Goal: Transaction & Acquisition: Purchase product/service

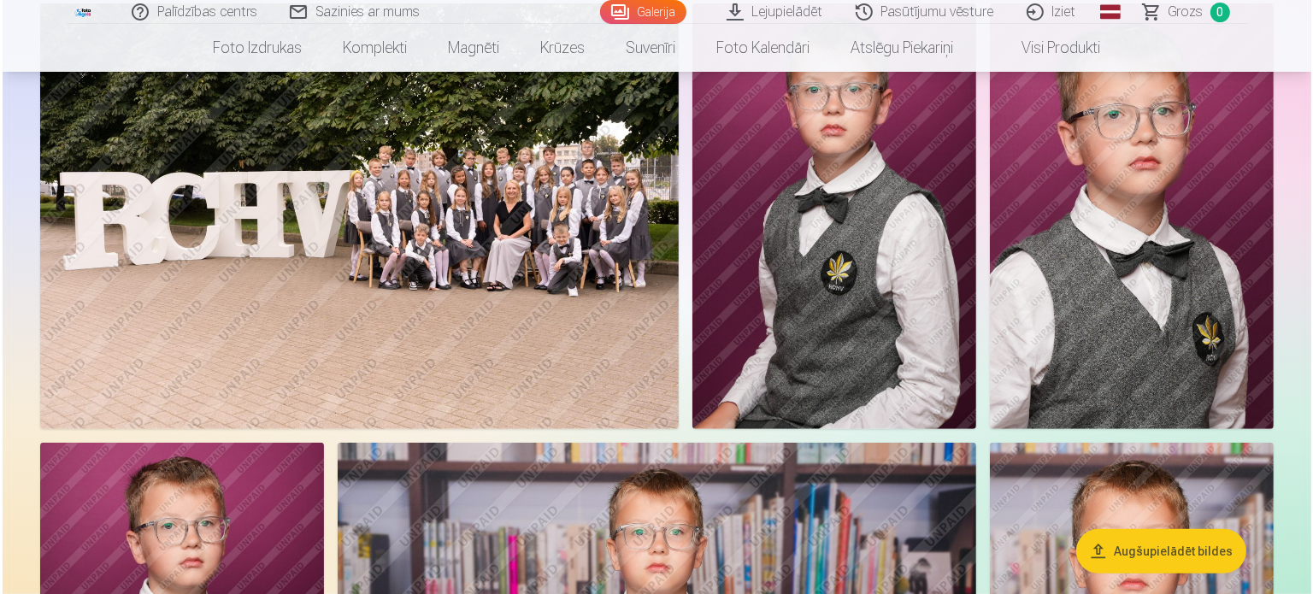
scroll to position [769, 0]
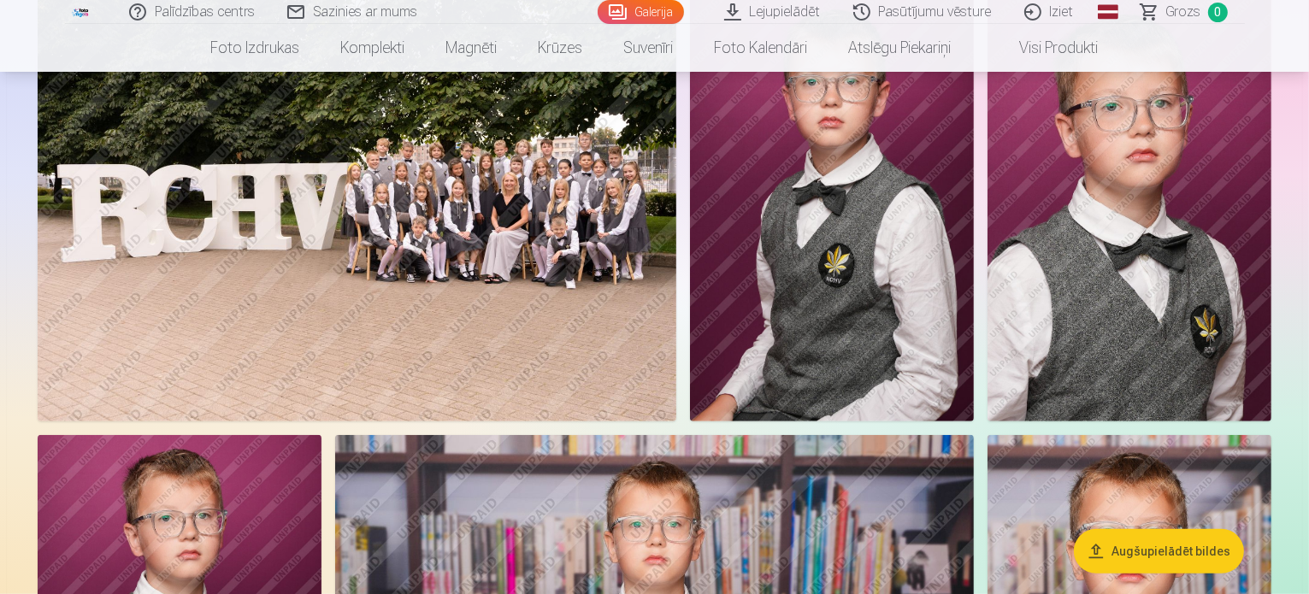
click at [676, 283] on img at bounding box center [357, 209] width 639 height 426
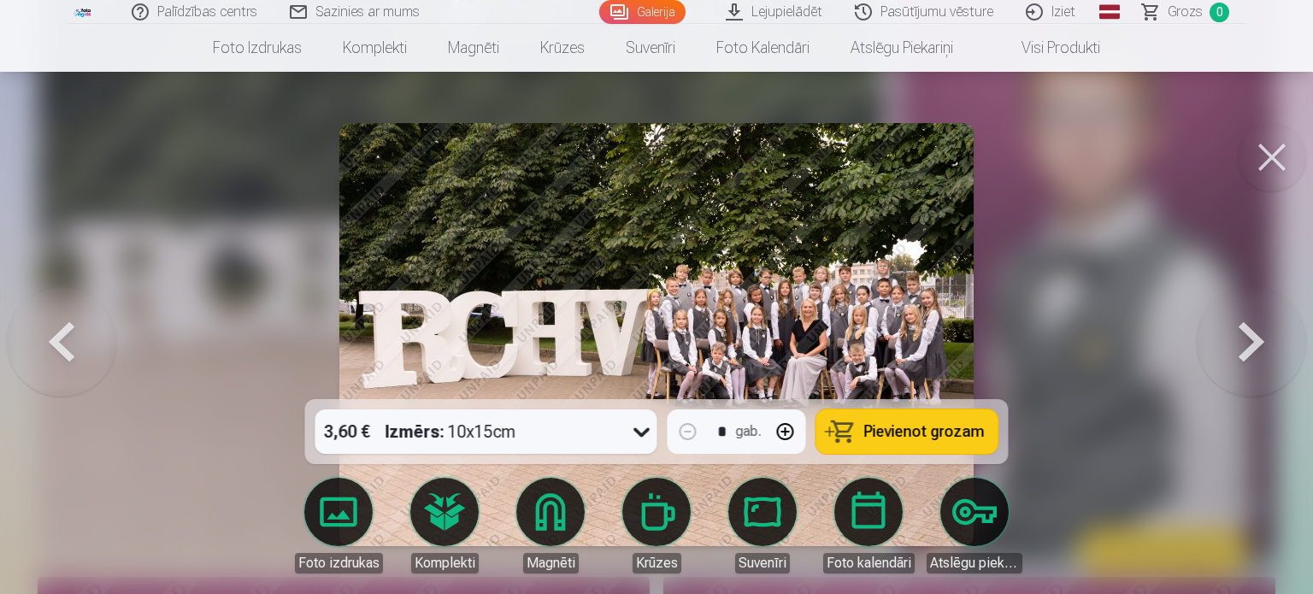
click at [903, 419] on button "Pievienot grozam" at bounding box center [907, 432] width 182 height 44
click at [1282, 153] on button at bounding box center [1272, 157] width 68 height 68
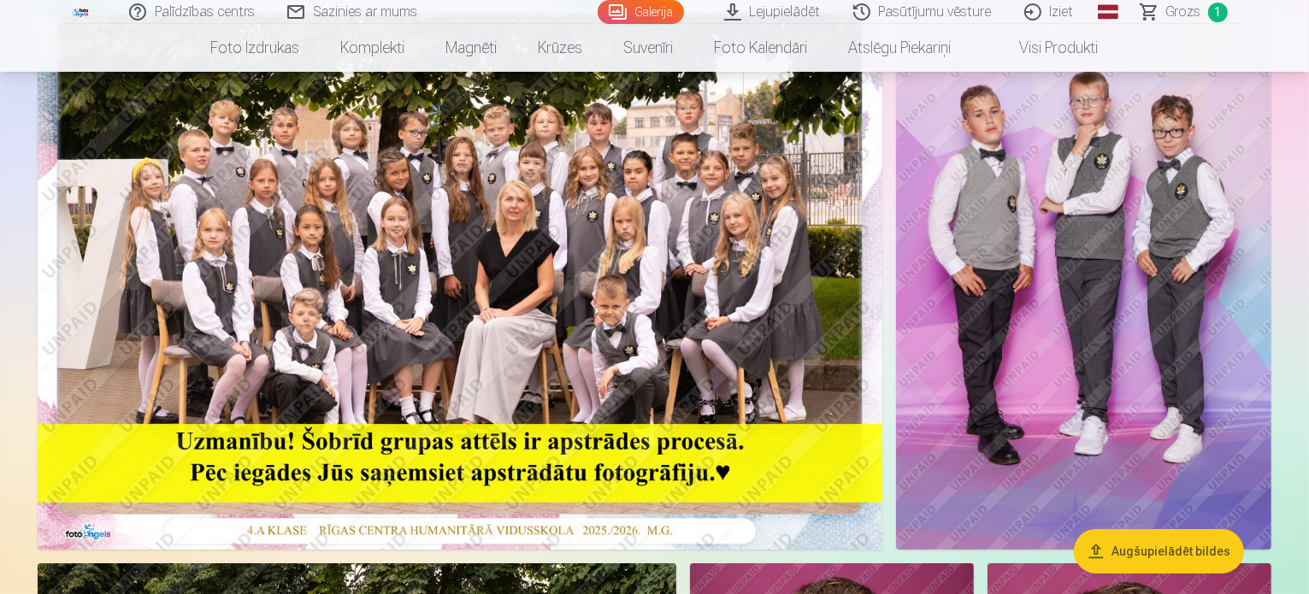
scroll to position [256, 0]
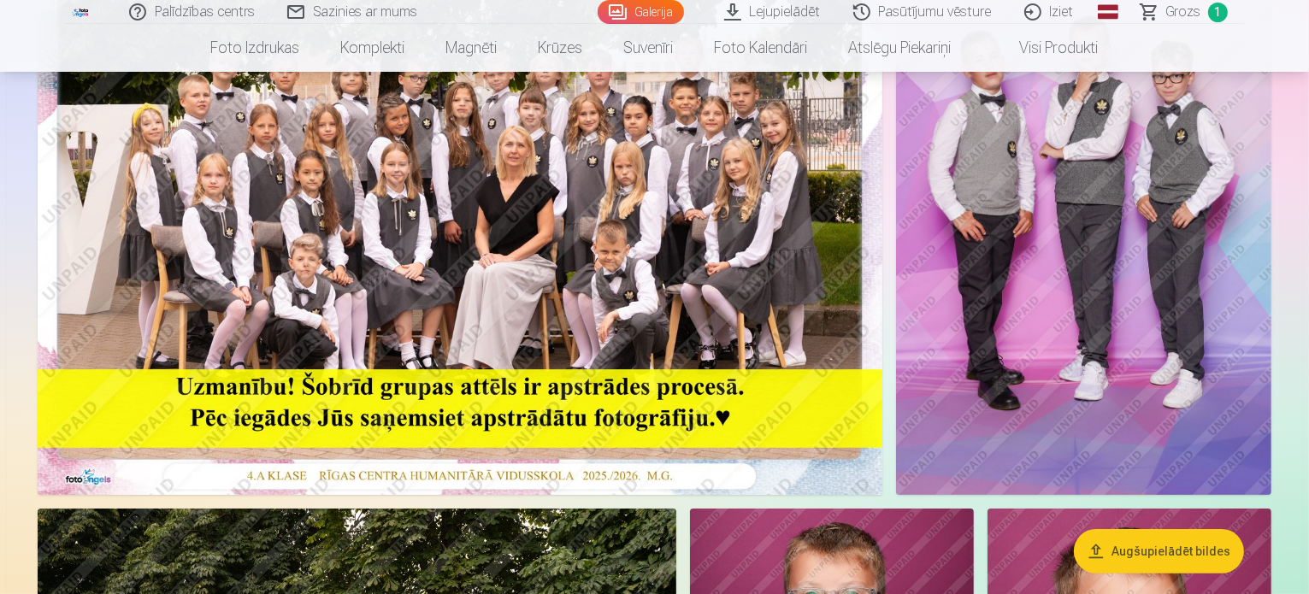
click at [1074, 252] on img at bounding box center [1083, 213] width 375 height 563
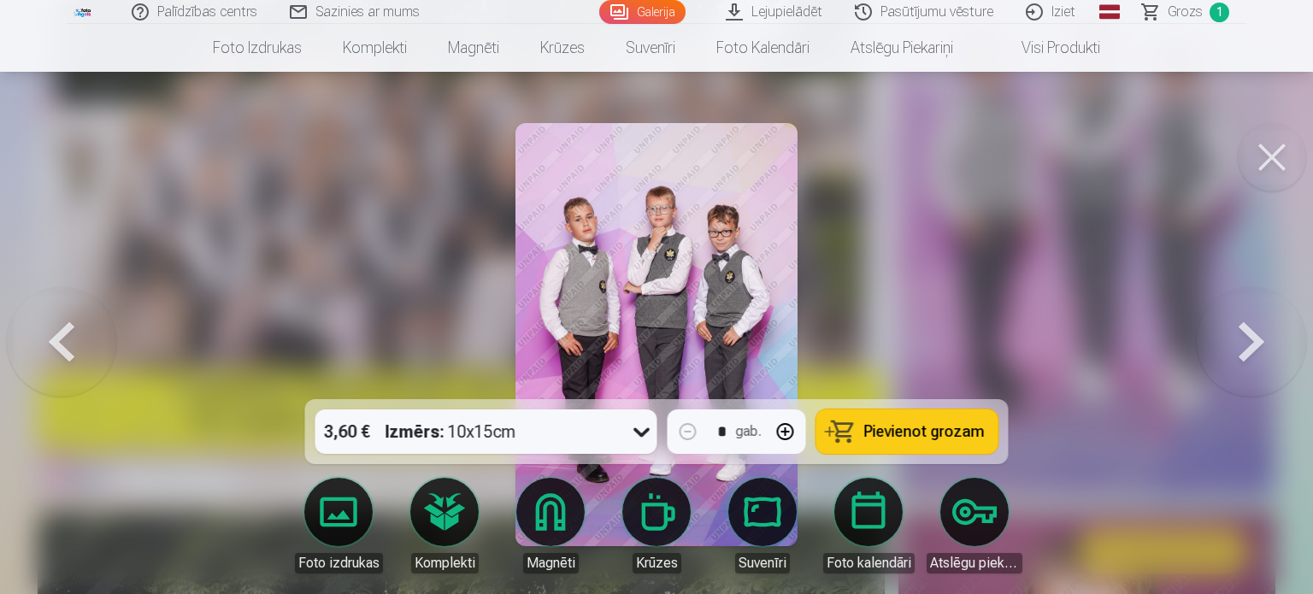
click at [973, 433] on span "Pievienot grozam" at bounding box center [924, 431] width 121 height 15
click at [1281, 156] on button at bounding box center [1272, 157] width 68 height 68
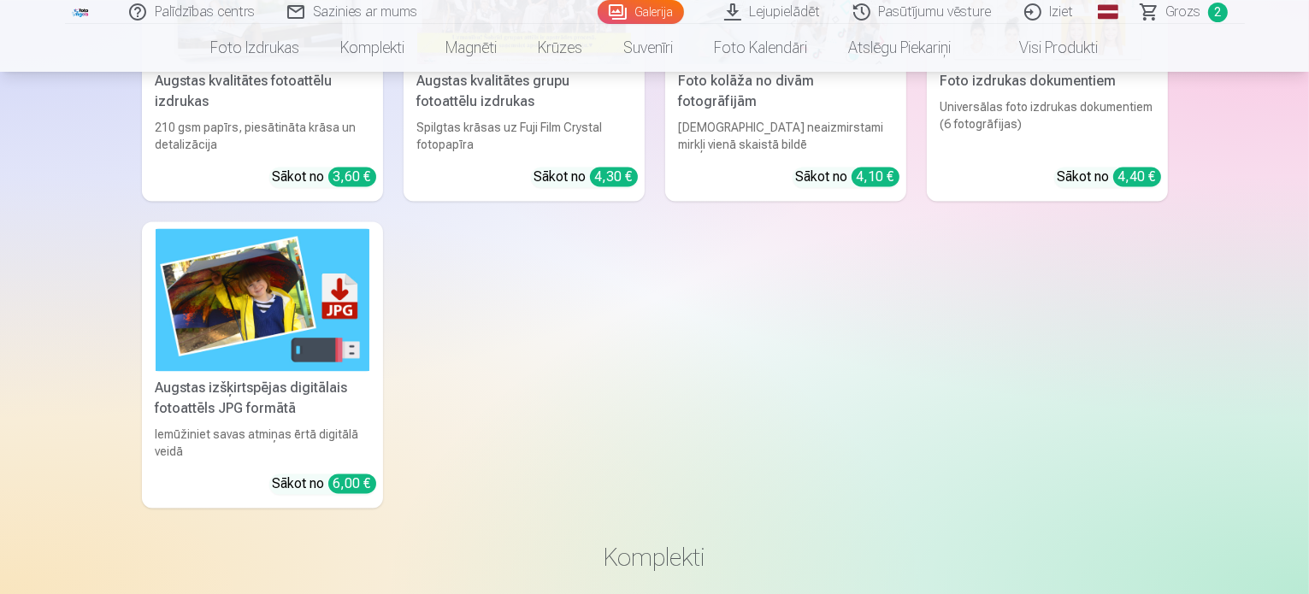
scroll to position [3334, 0]
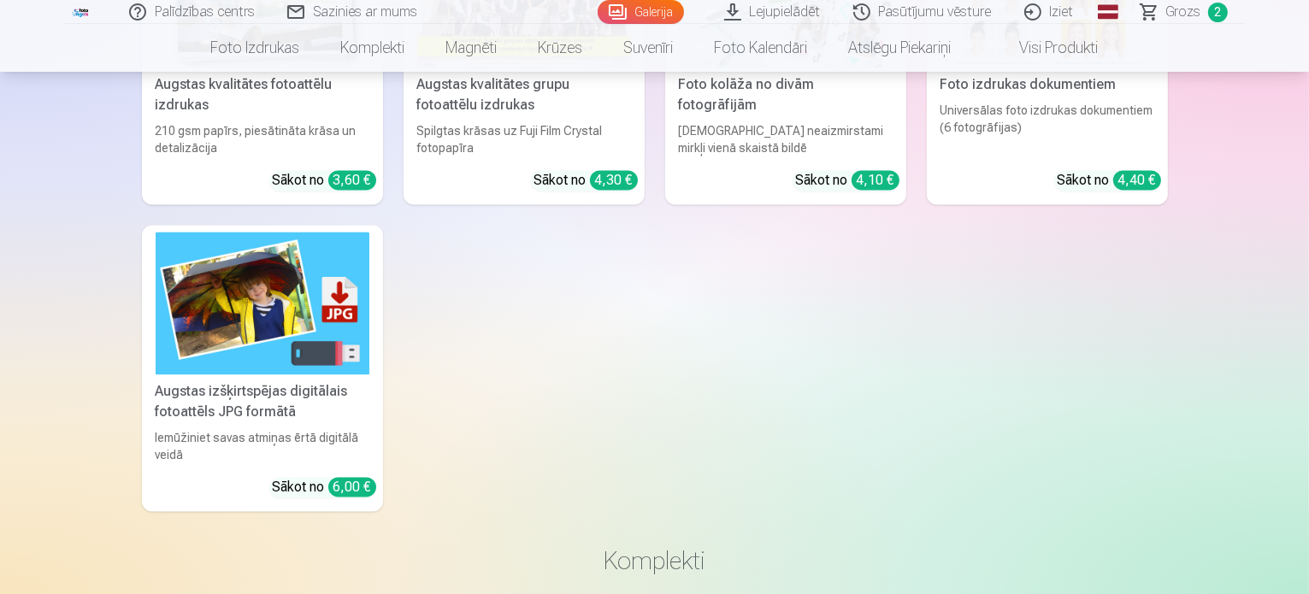
drag, startPoint x: 40, startPoint y: 307, endPoint x: 101, endPoint y: 304, distance: 60.8
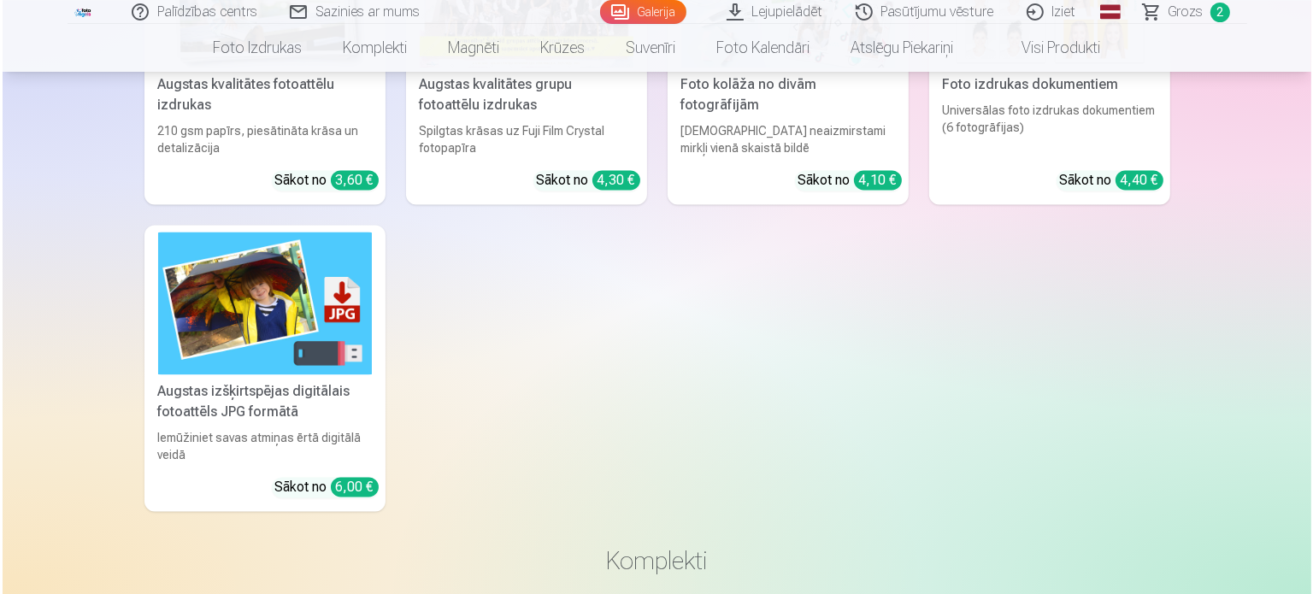
scroll to position [3343, 0]
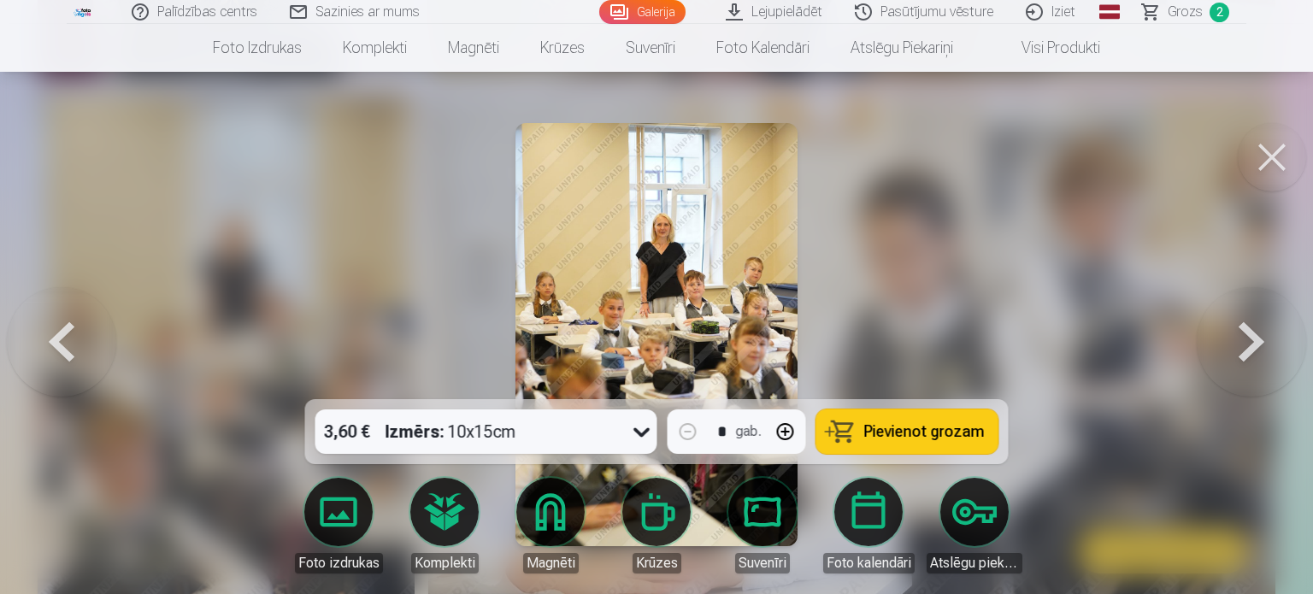
click at [1264, 165] on button at bounding box center [1272, 157] width 68 height 68
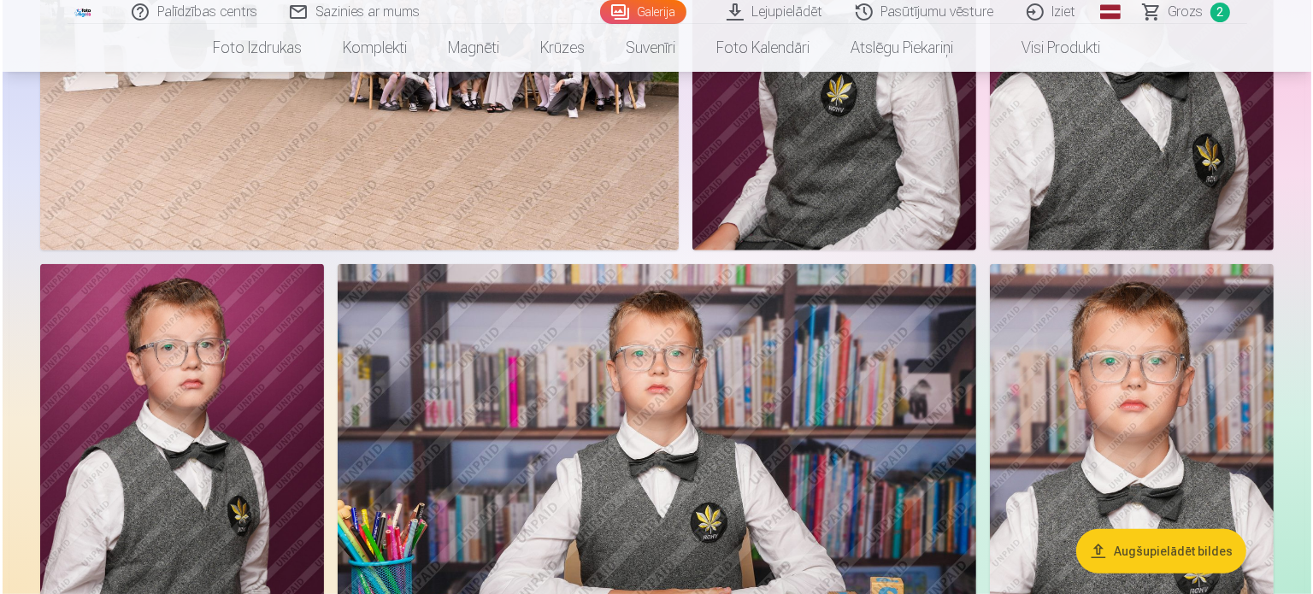
scroll to position [684, 0]
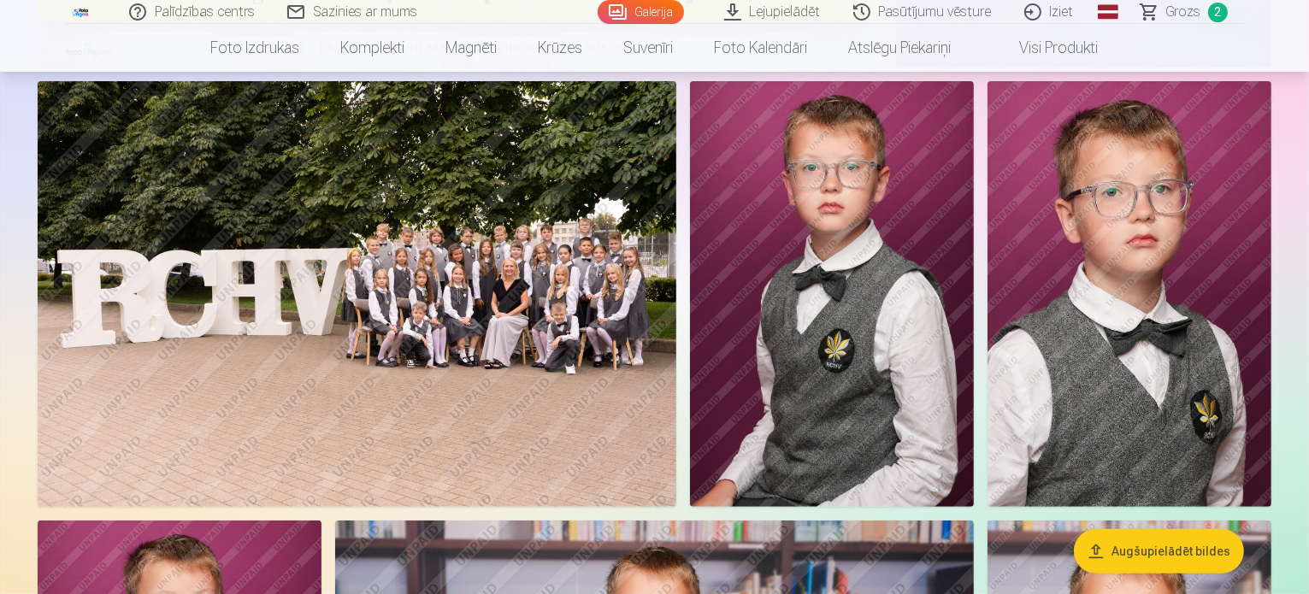
click at [974, 288] on img at bounding box center [832, 294] width 284 height 426
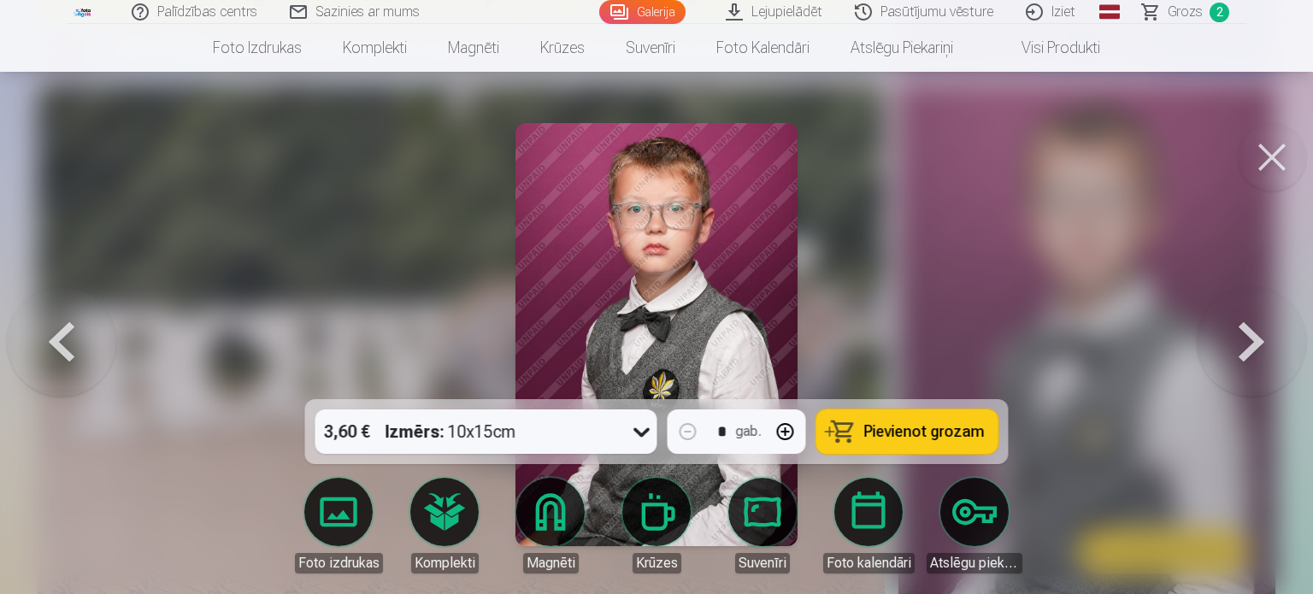
click at [931, 434] on span "Pievienot grozam" at bounding box center [924, 431] width 121 height 15
drag, startPoint x: 1186, startPoint y: 12, endPoint x: 1190, endPoint y: 33, distance: 21.8
click at [1186, 12] on span "Grozs" at bounding box center [1185, 12] width 35 height 21
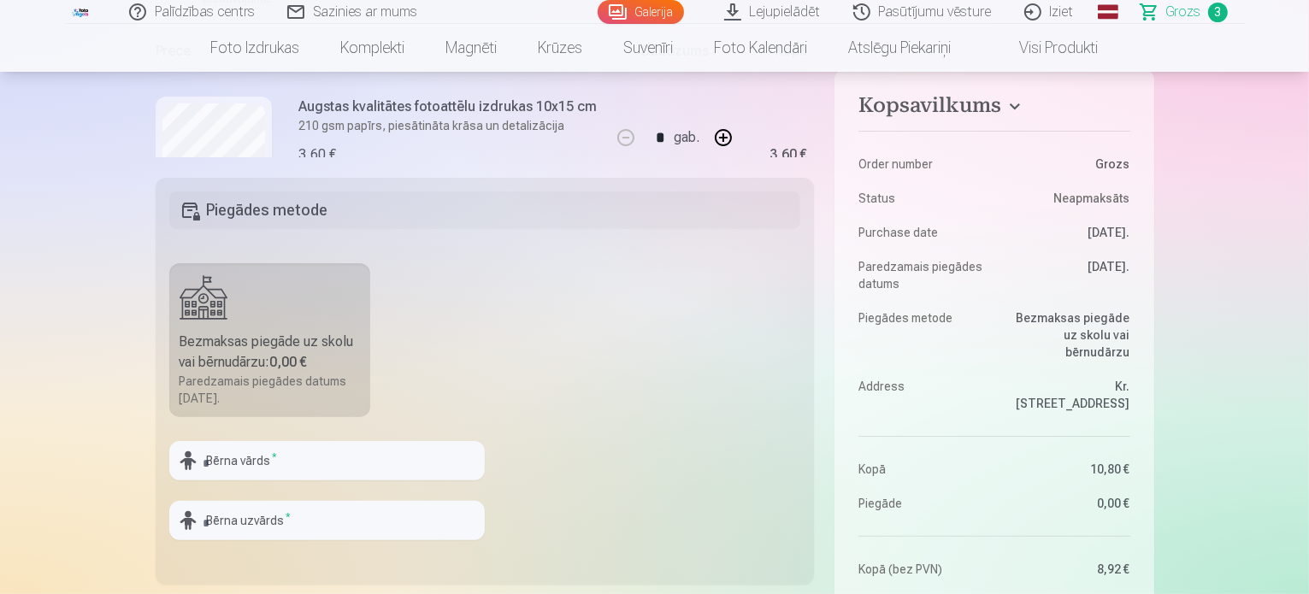
scroll to position [513, 0]
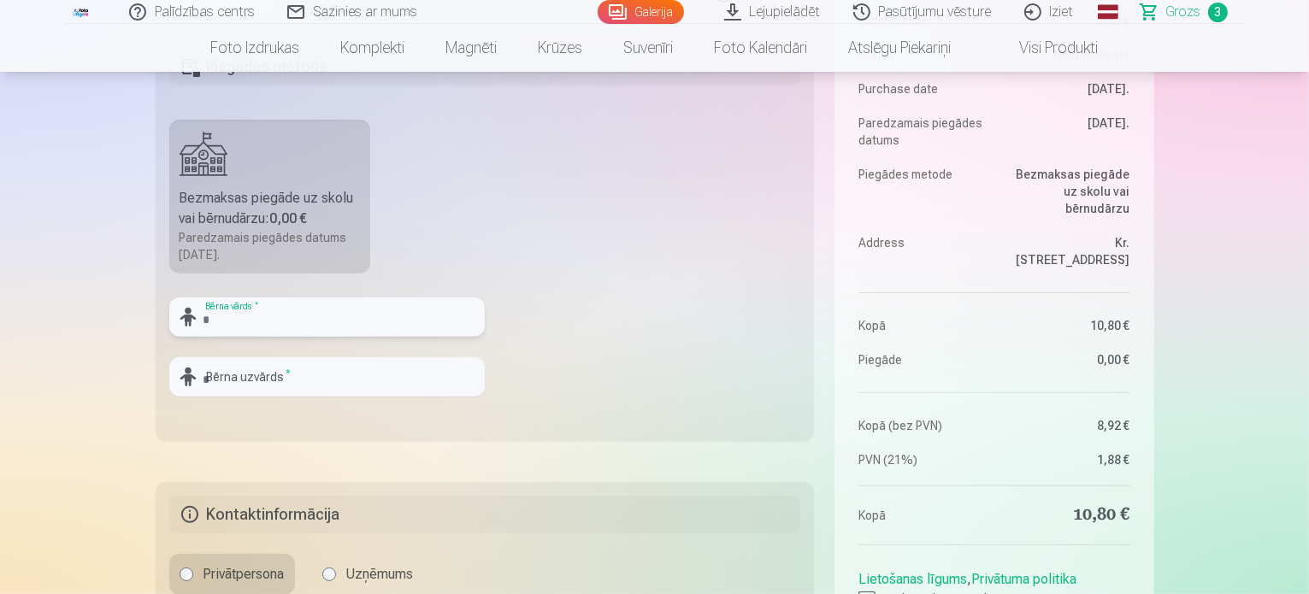
click at [350, 304] on input "text" at bounding box center [326, 317] width 315 height 39
type input "*******"
click at [304, 382] on input "text" at bounding box center [326, 376] width 315 height 39
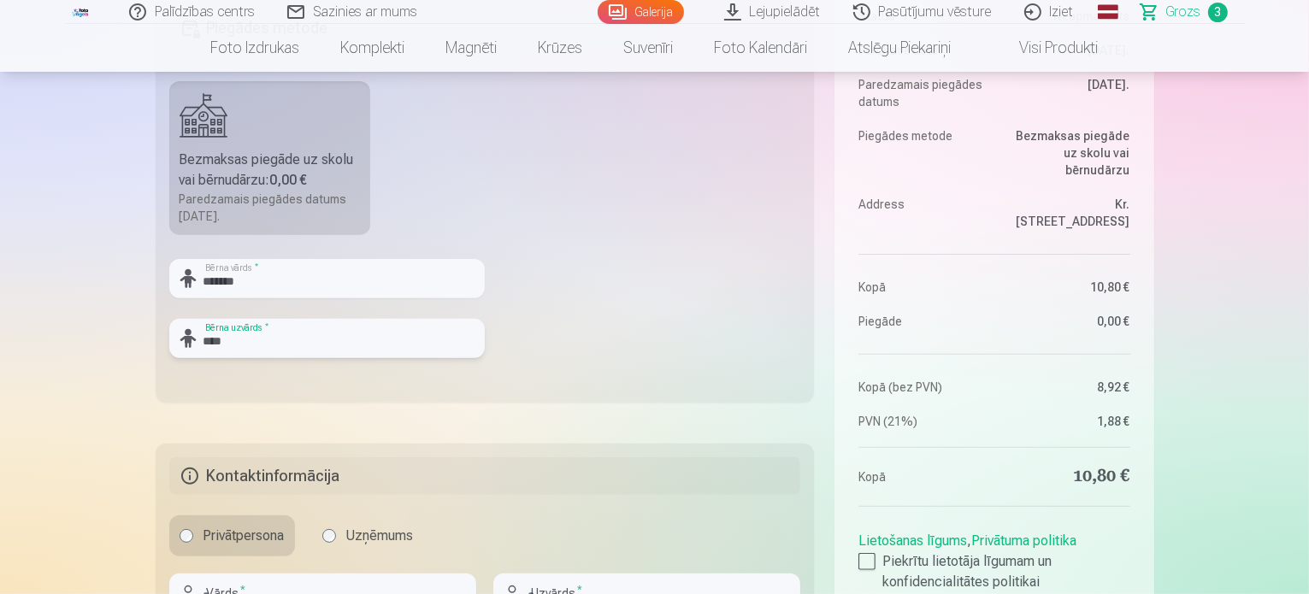
scroll to position [684, 0]
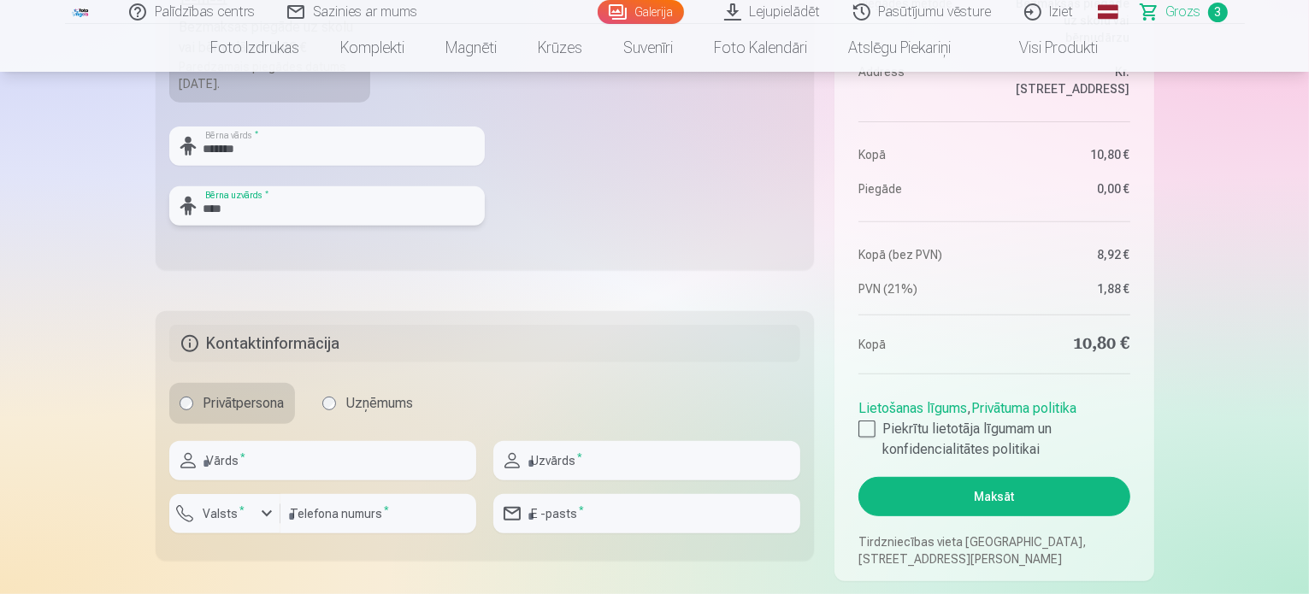
type input "****"
click at [308, 458] on input "text" at bounding box center [322, 460] width 307 height 39
type input "****"
click at [542, 455] on input "text" at bounding box center [646, 460] width 307 height 39
type input "****"
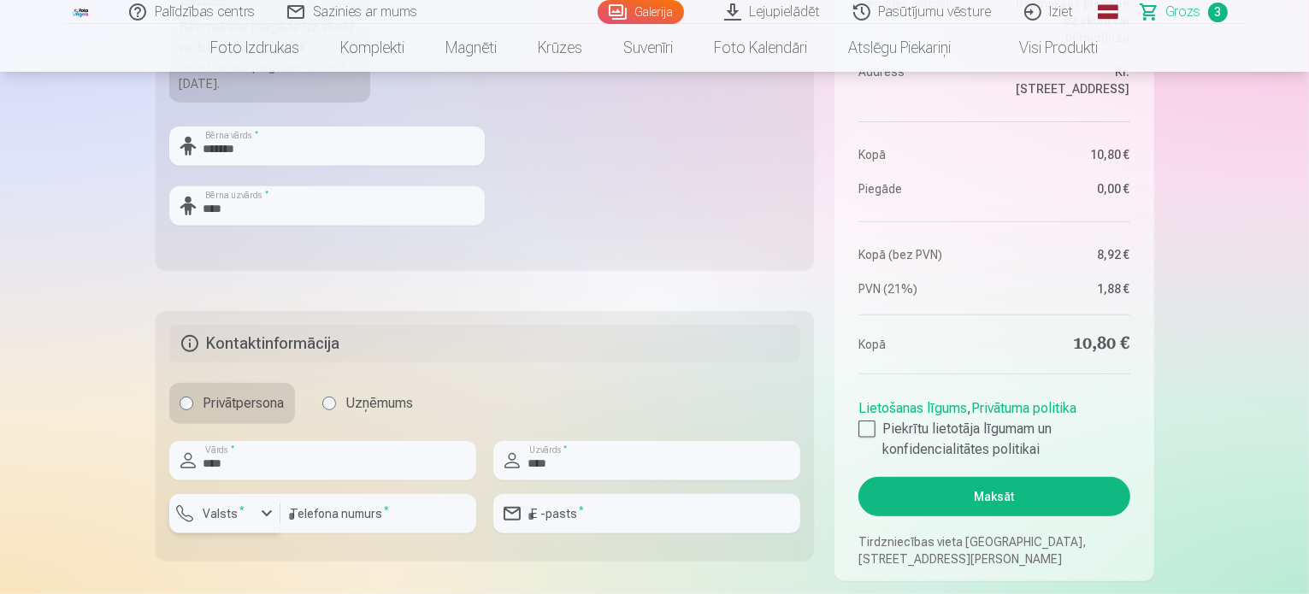
click at [264, 511] on div "button" at bounding box center [266, 514] width 21 height 21
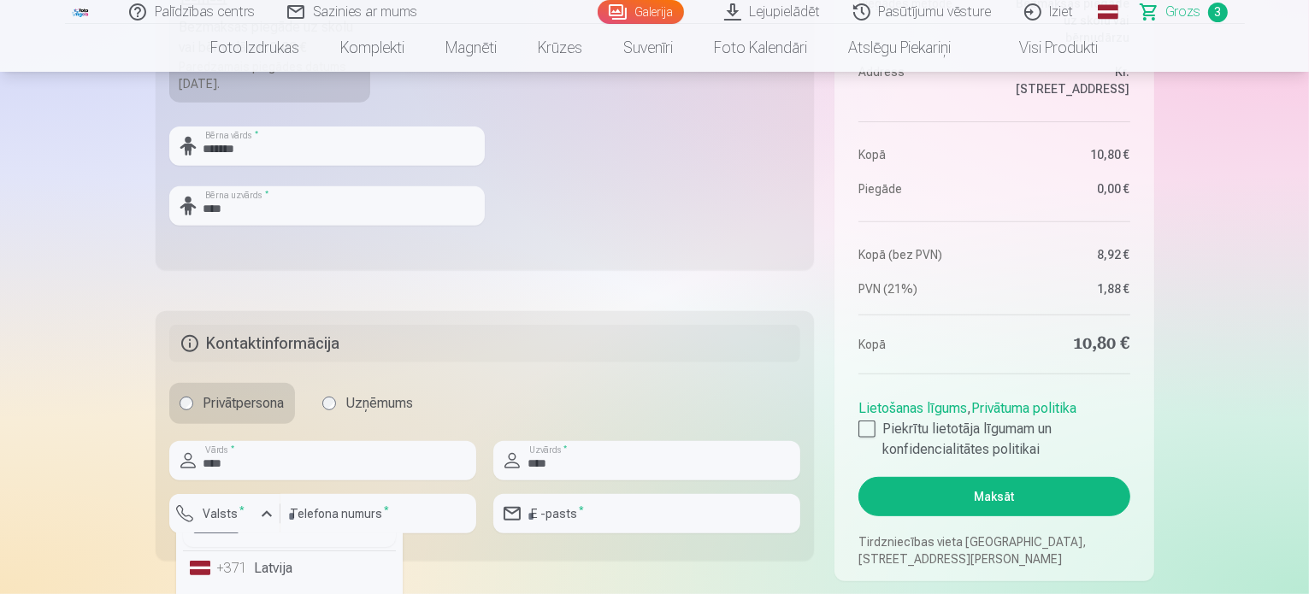
scroll to position [0, 0]
click at [278, 586] on li "+371 Latvija" at bounding box center [289, 596] width 213 height 34
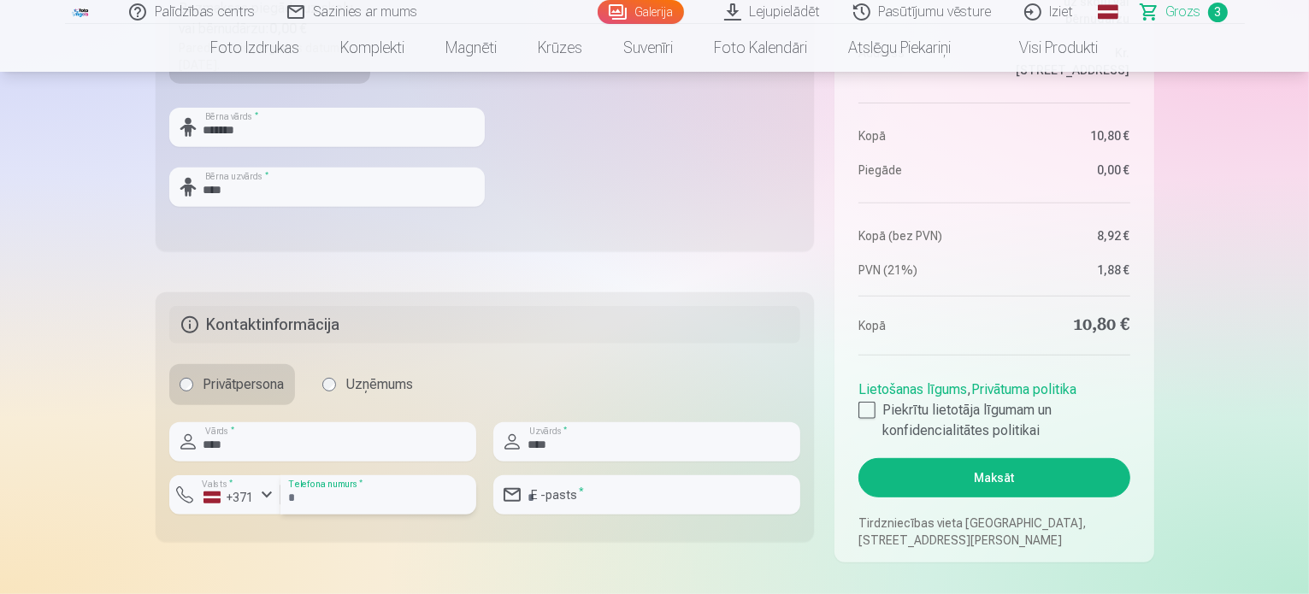
click at [359, 503] on input "number" at bounding box center [378, 494] width 196 height 39
type input "********"
click at [588, 496] on input "email" at bounding box center [646, 494] width 307 height 39
type input "**********"
click at [865, 404] on div at bounding box center [866, 410] width 17 height 17
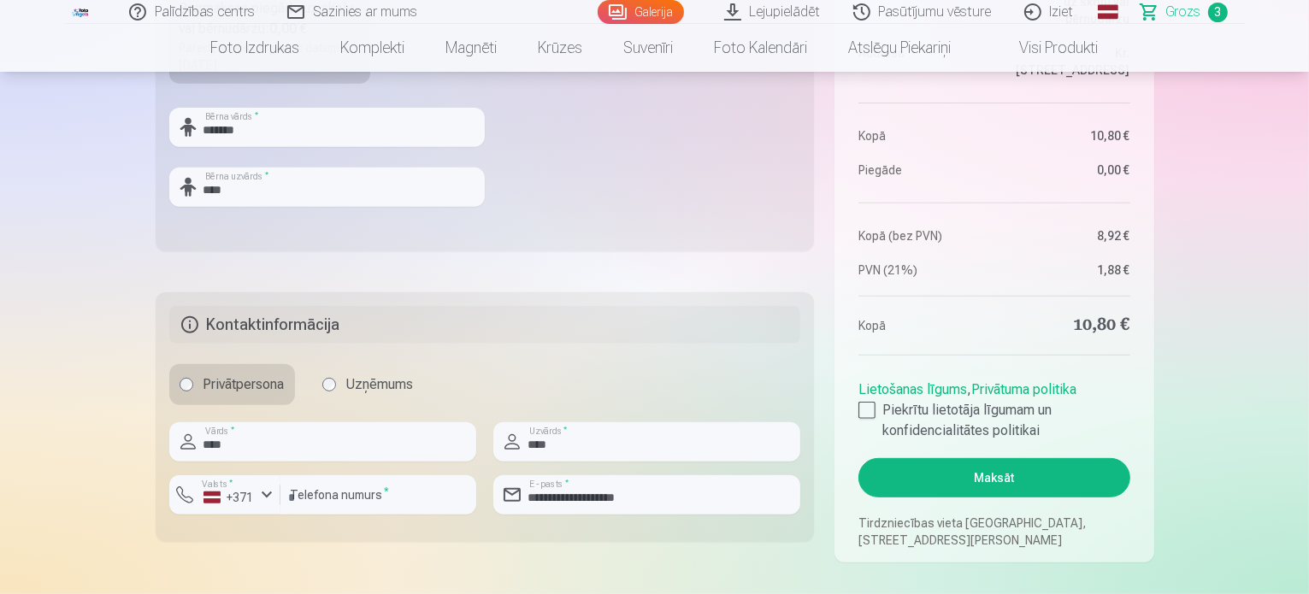
click at [995, 481] on button "Maksāt" at bounding box center [993, 477] width 271 height 39
